Goal: Task Accomplishment & Management: Manage account settings

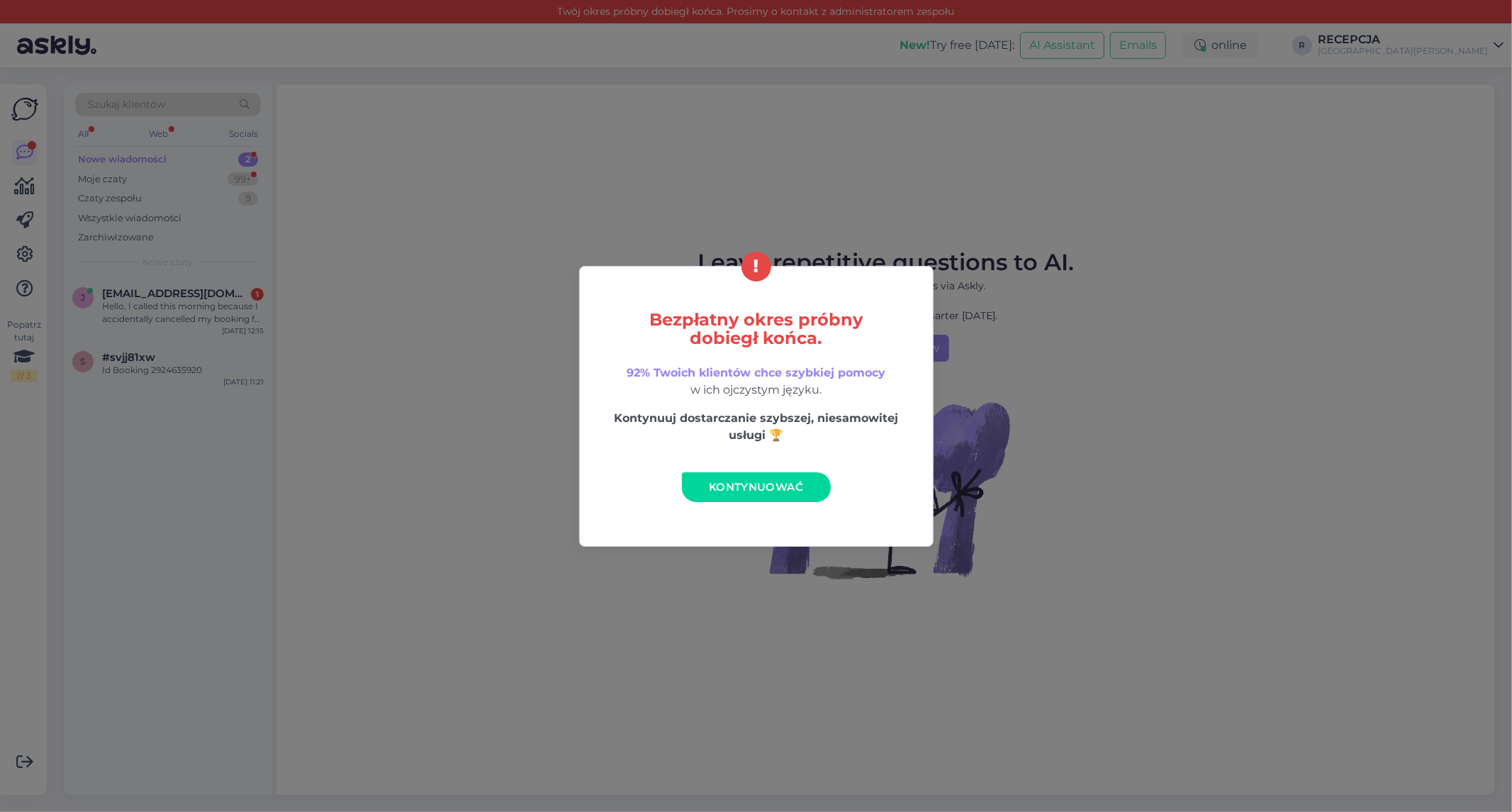
drag, startPoint x: 767, startPoint y: 494, endPoint x: 851, endPoint y: 731, distance: 251.4
click at [767, 494] on link "Kontynuować" at bounding box center [756, 488] width 149 height 30
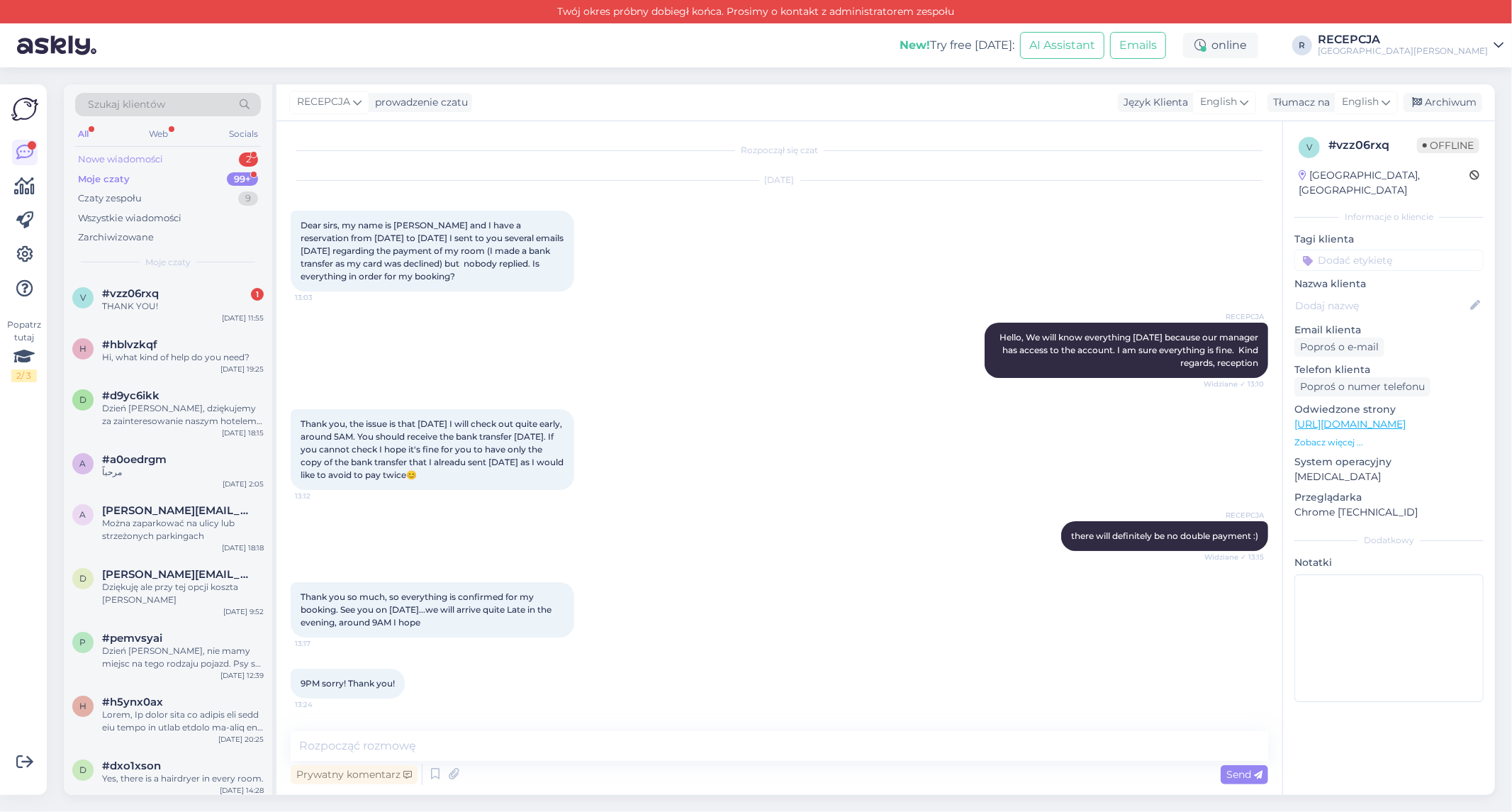
scroll to position [272, 0]
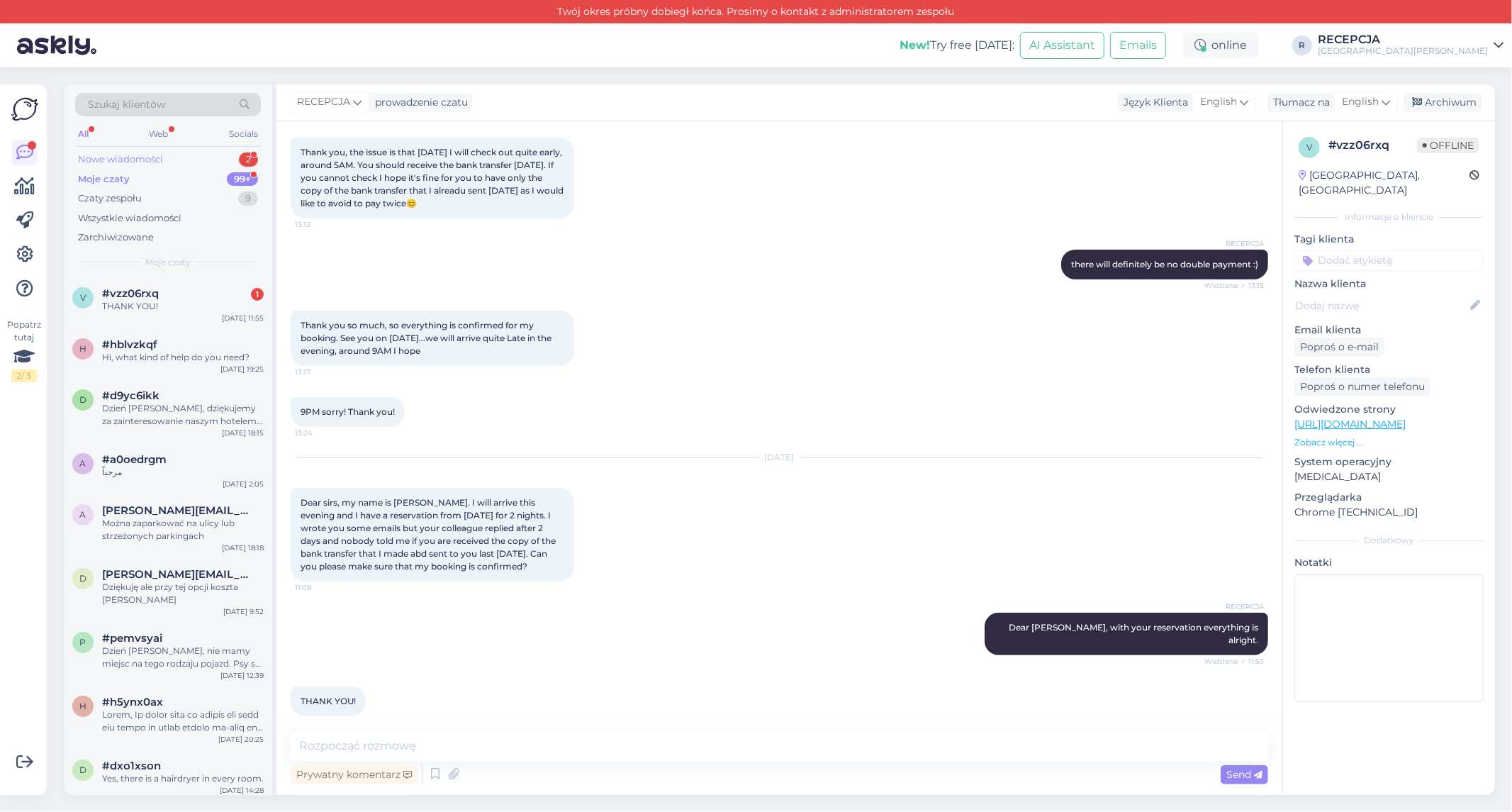
click at [180, 158] on div "Nowe wiadomości 2" at bounding box center [167, 160] width 186 height 20
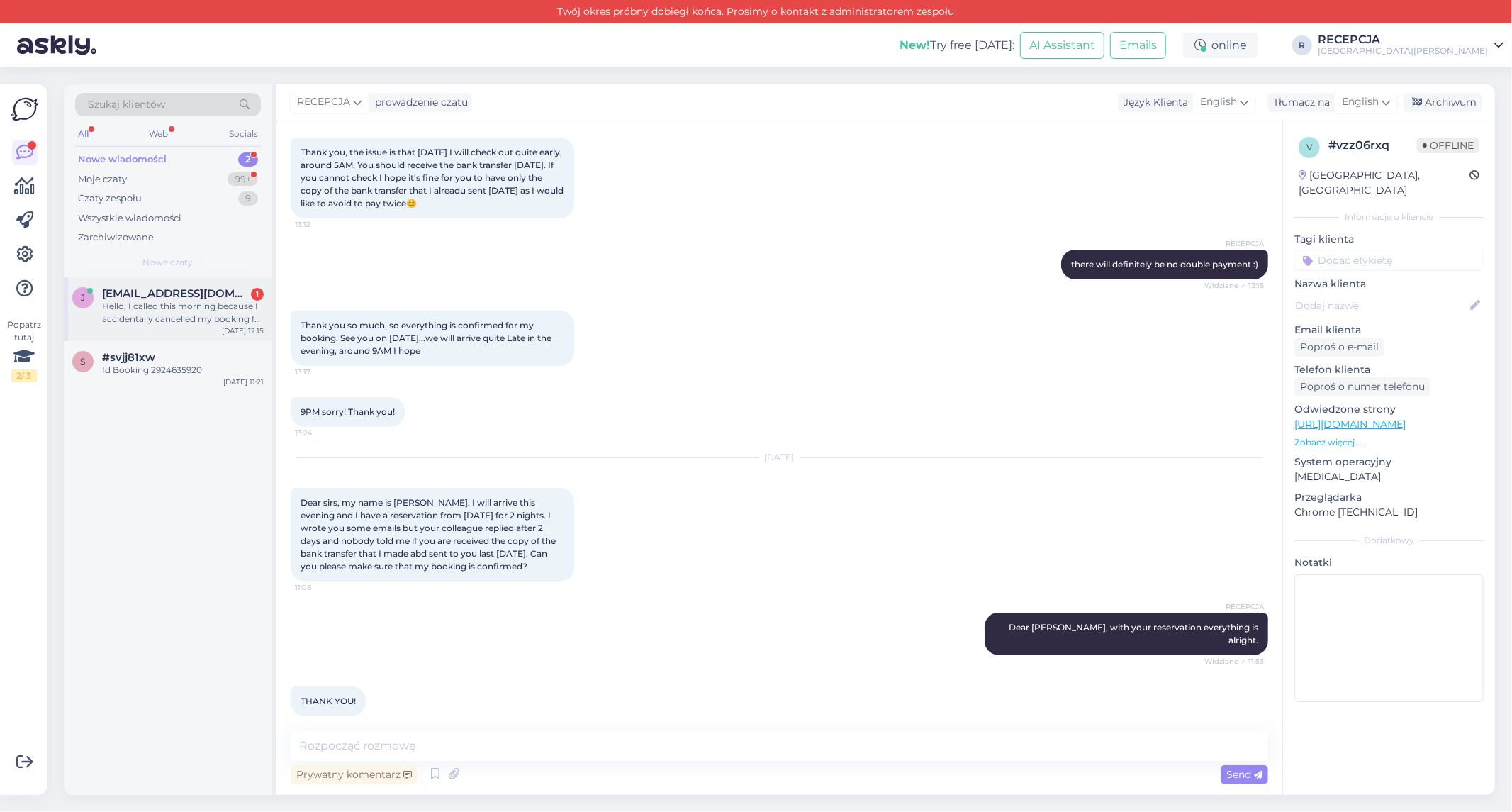
click at [196, 307] on div "Hello, I called this morning because I accidentally cancelled my booking for [D…" at bounding box center [182, 313] width 162 height 26
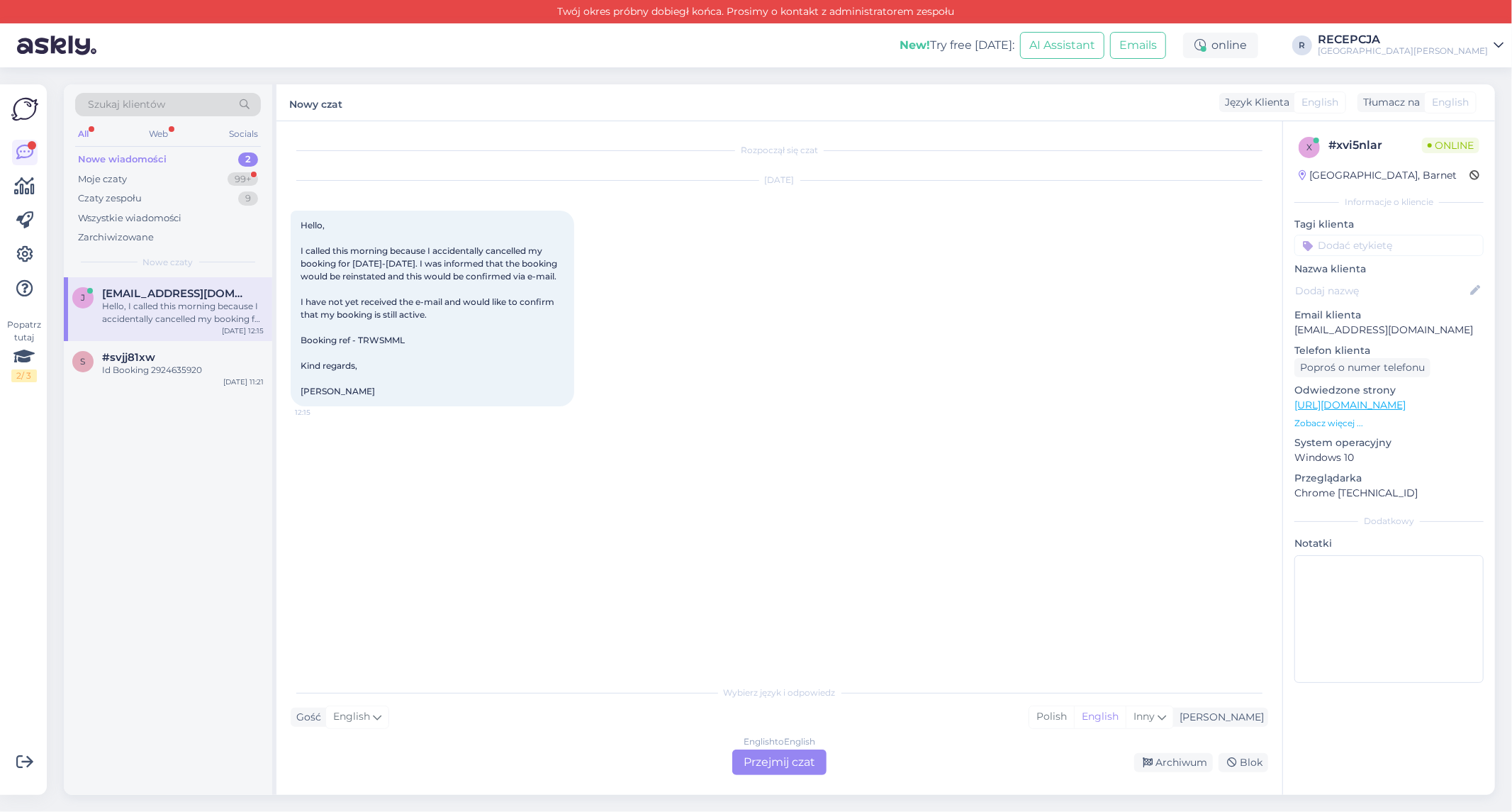
scroll to position [0, 0]
click at [1188, 764] on div "Archiwum" at bounding box center [1174, 762] width 78 height 19
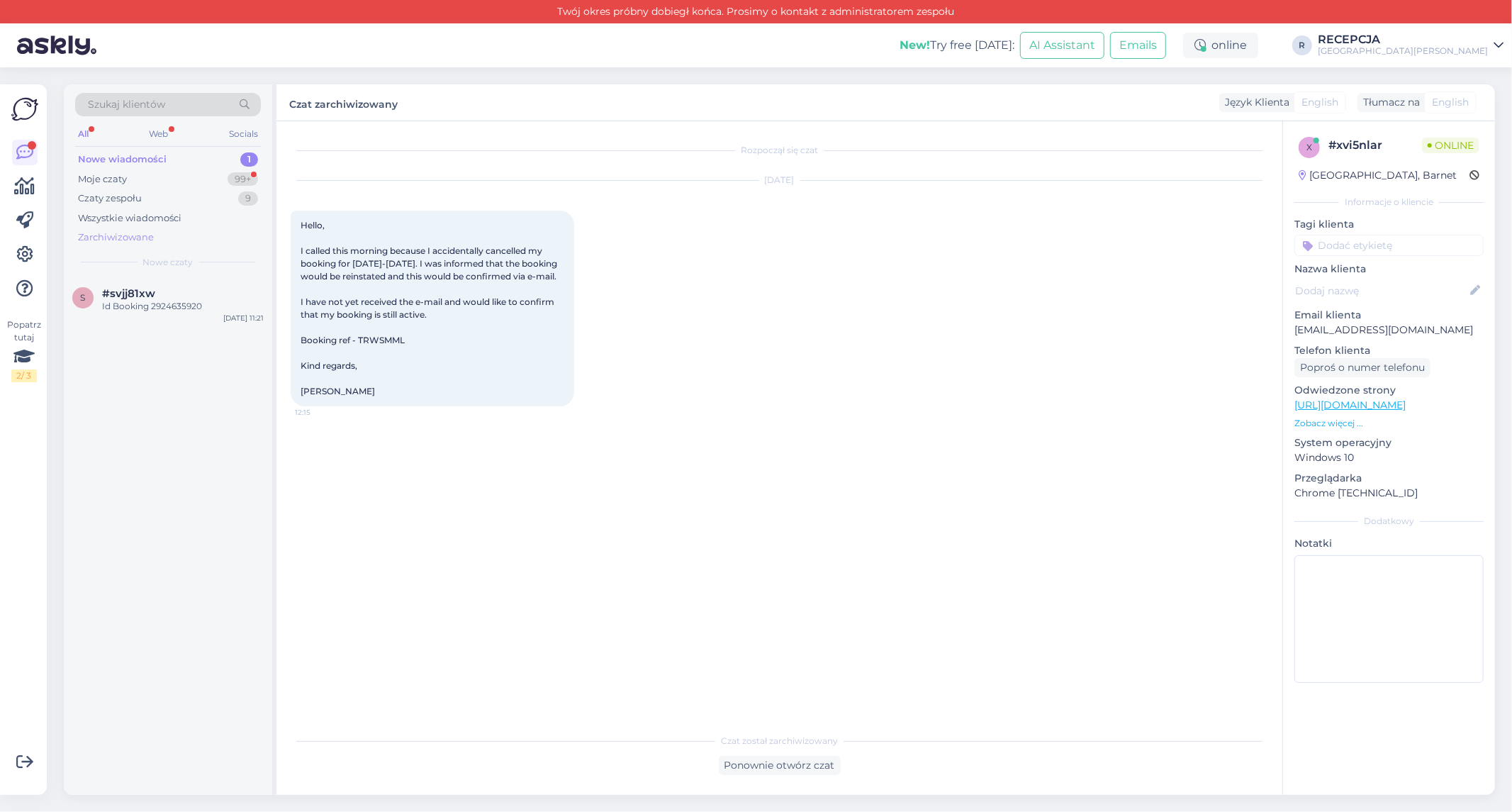
click at [160, 235] on div "Zarchiwizowane" at bounding box center [167, 237] width 186 height 20
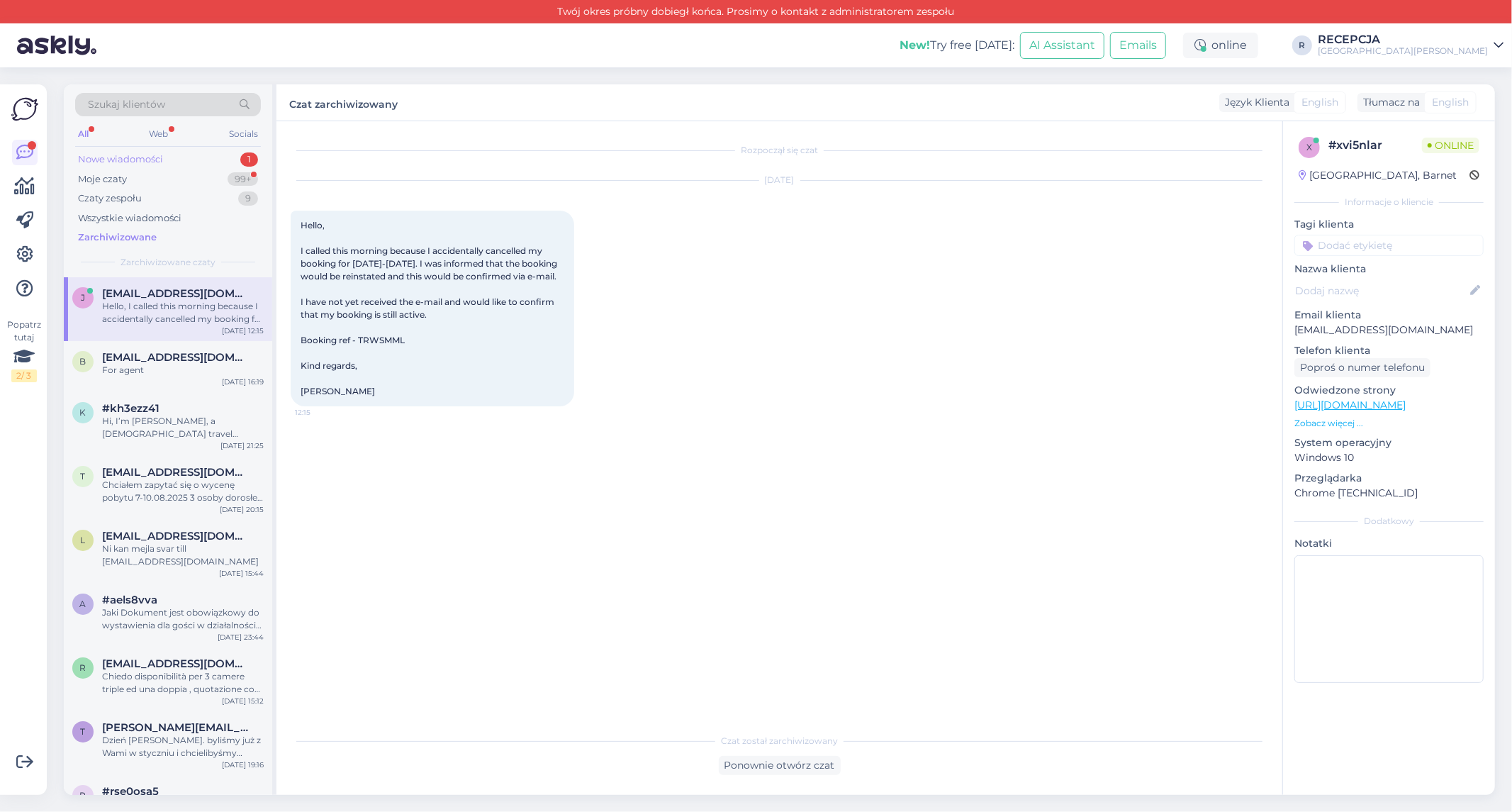
click at [117, 161] on div "Nowe wiadomości" at bounding box center [120, 160] width 85 height 14
